Goal: Find contact information: Obtain details needed to contact an individual or organization

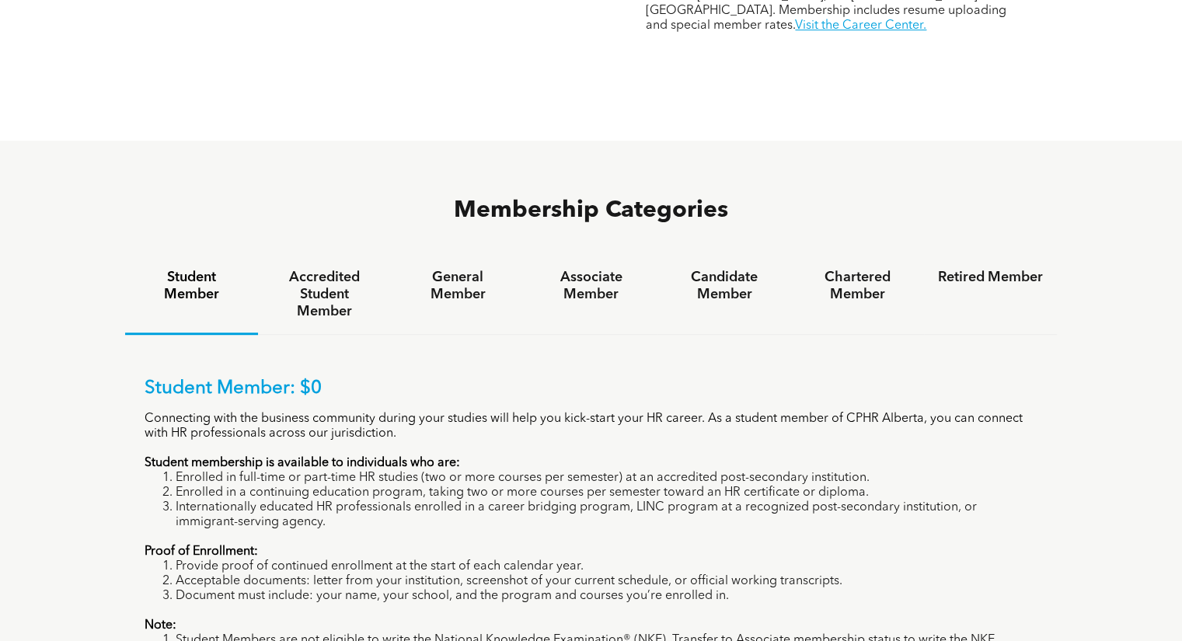
scroll to position [879, 0]
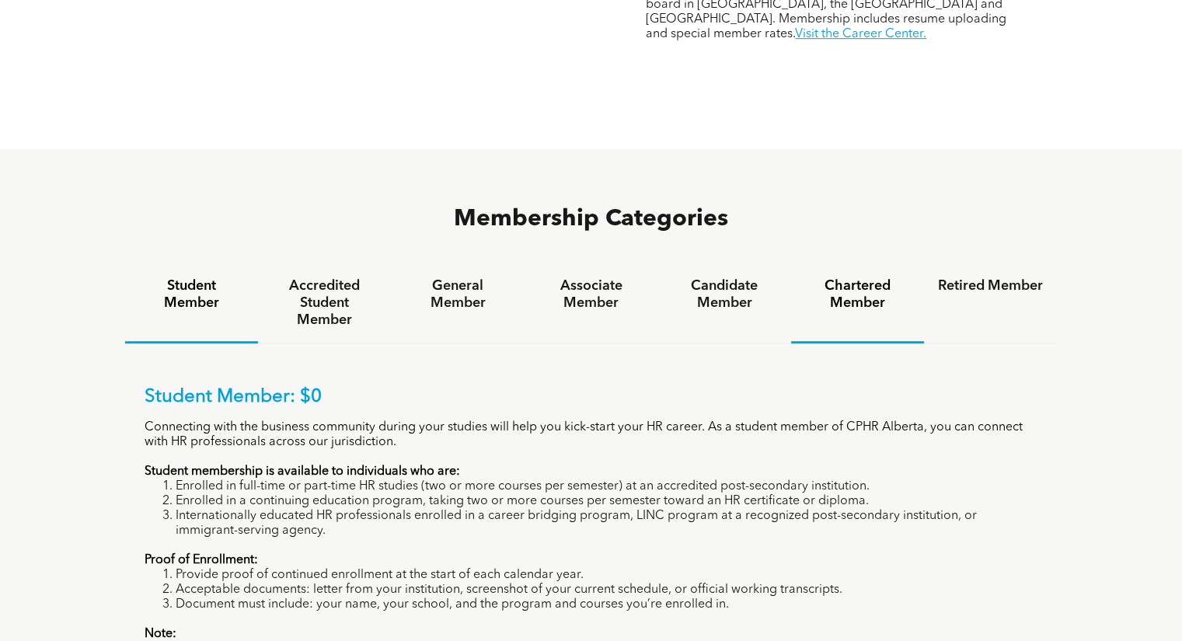
click at [856, 277] on h4 "Chartered Member" at bounding box center [857, 294] width 105 height 34
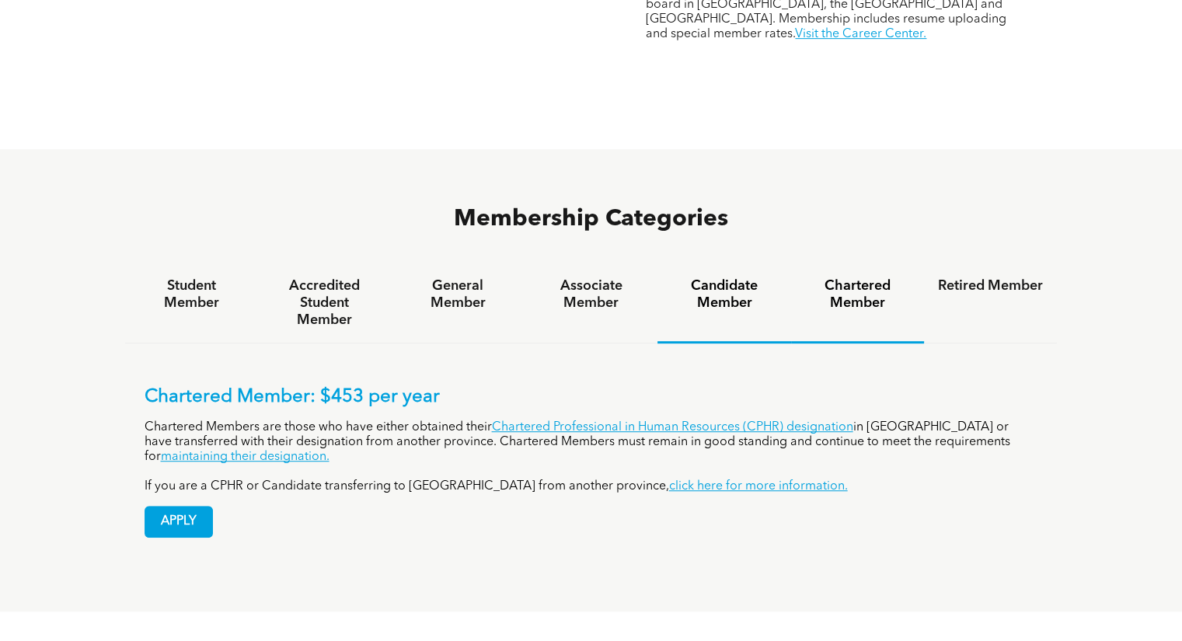
click at [728, 277] on h4 "Candidate Member" at bounding box center [723, 294] width 105 height 34
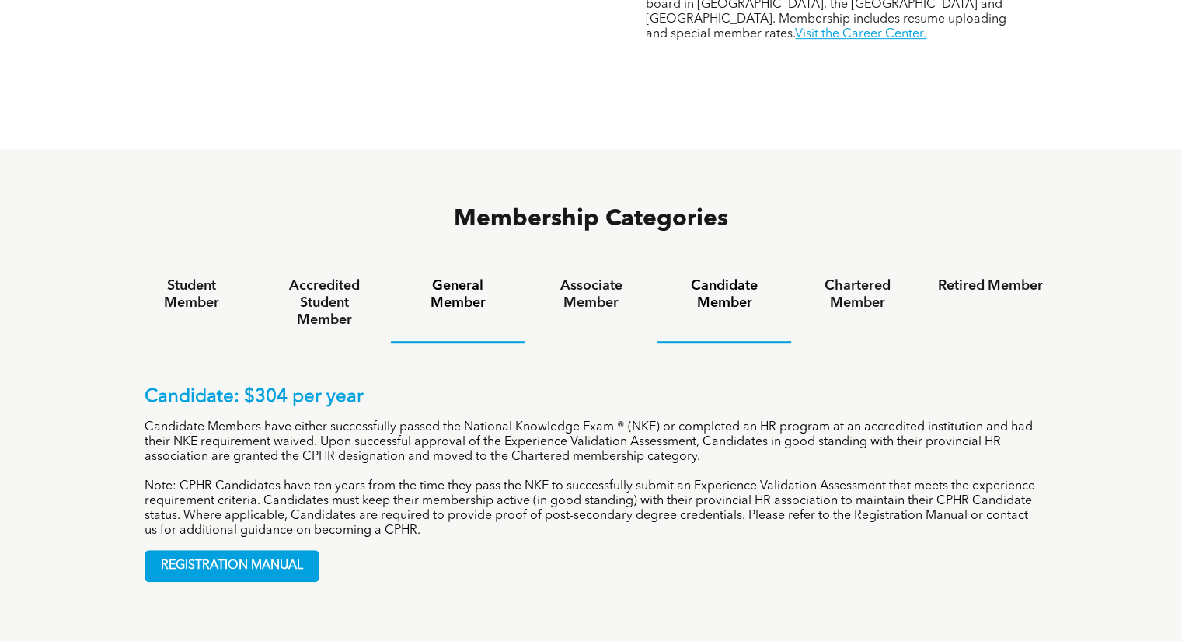
click at [453, 277] on h4 "General Member" at bounding box center [457, 294] width 105 height 34
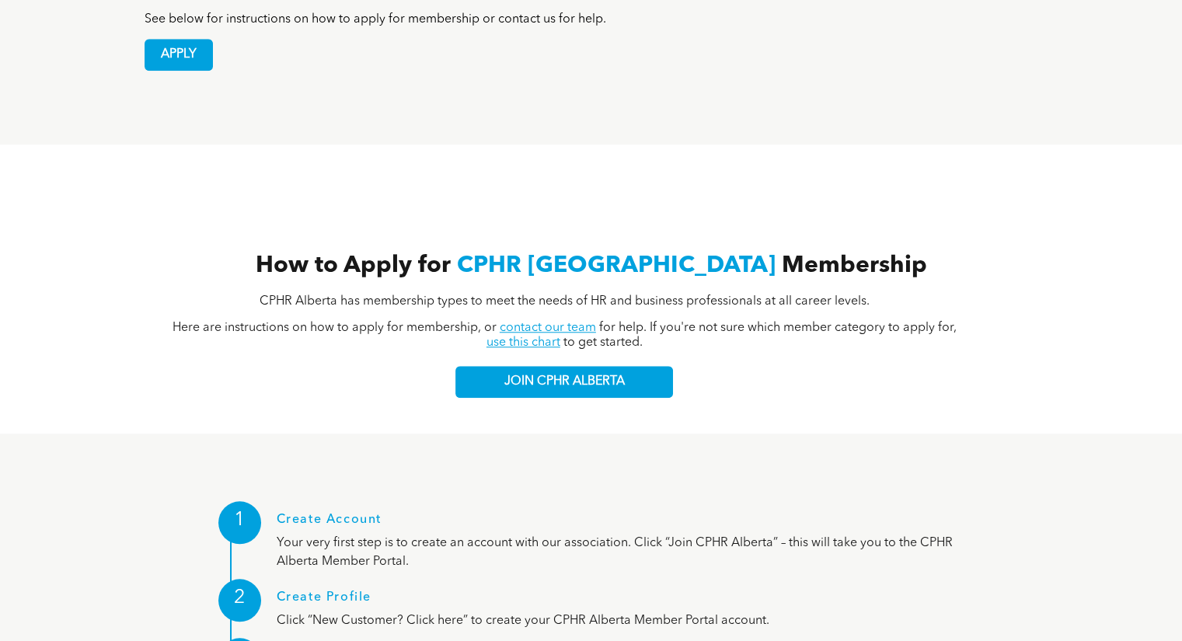
scroll to position [1415, 0]
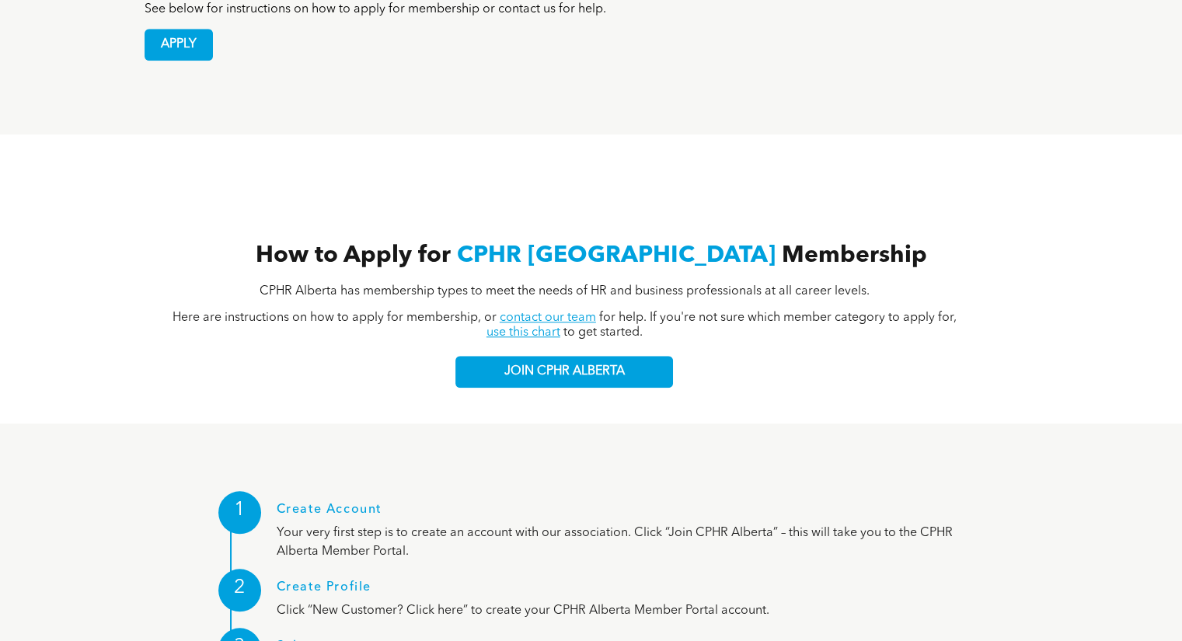
click at [542, 312] on link "contact our team" at bounding box center [548, 318] width 96 height 12
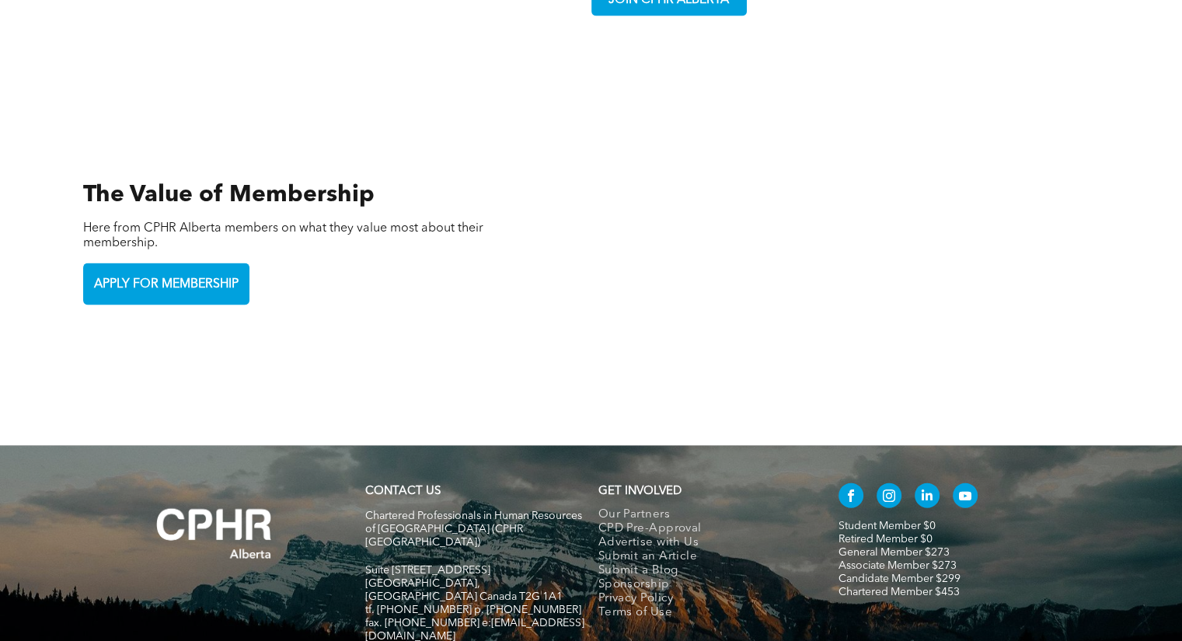
scroll to position [3311, 0]
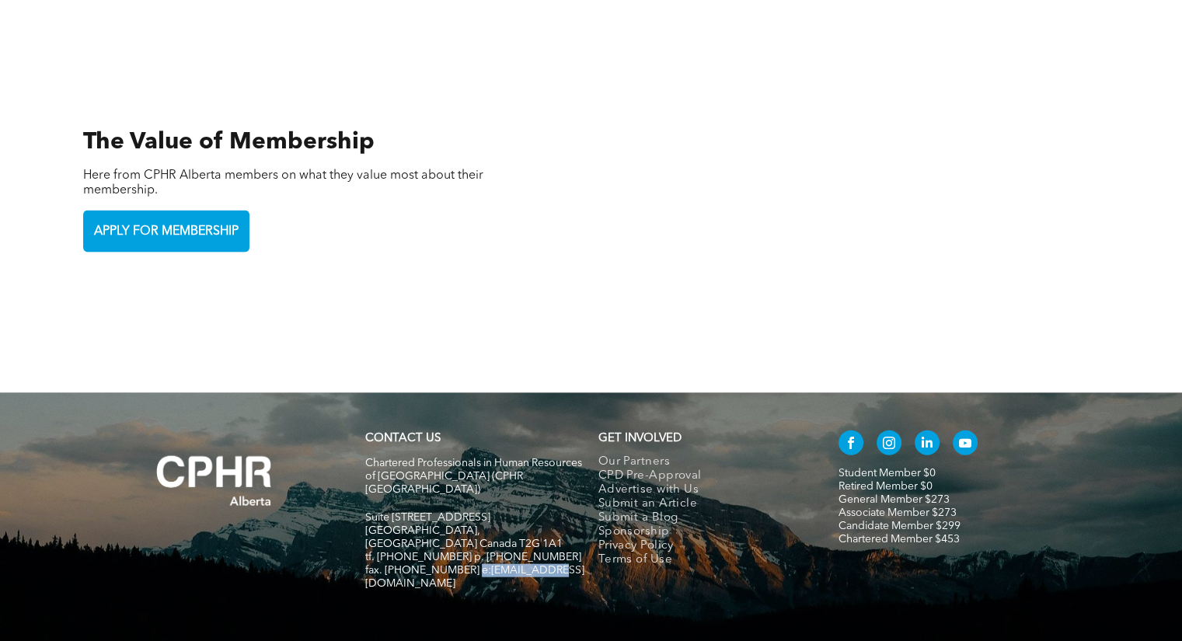
drag, startPoint x: 541, startPoint y: 496, endPoint x: 466, endPoint y: 497, distance: 75.4
click at [466, 565] on span "fax. [PHONE_NUMBER] e:[EMAIL_ADDRESS][DOMAIN_NAME]" at bounding box center [474, 577] width 219 height 24
copy span "info@cphrab.ca"
